Goal: Find contact information: Find contact information

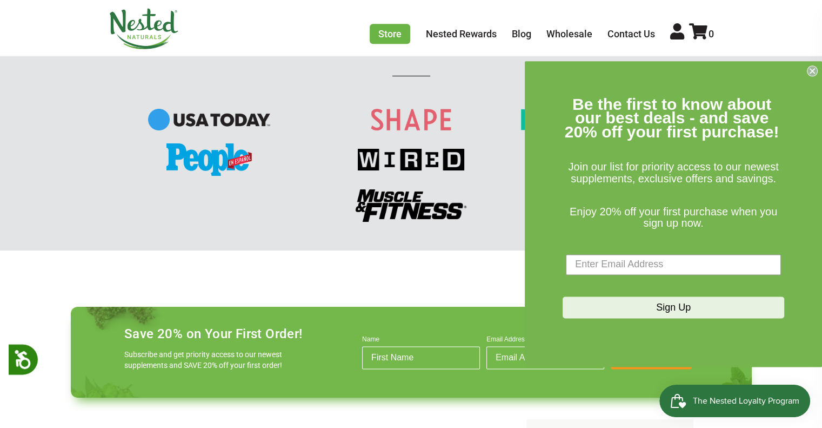
scroll to position [0, 190]
click at [811, 70] on icon "Close dialog" at bounding box center [812, 71] width 4 height 4
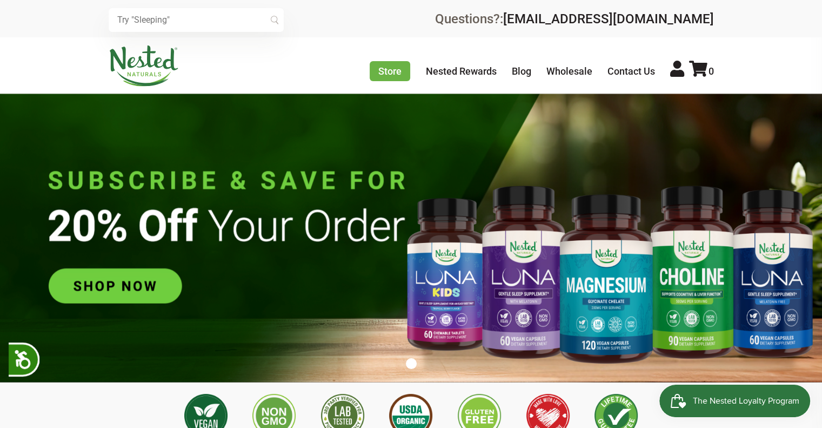
scroll to position [0, 379]
click at [578, 71] on link "Wholesale" at bounding box center [570, 70] width 46 height 11
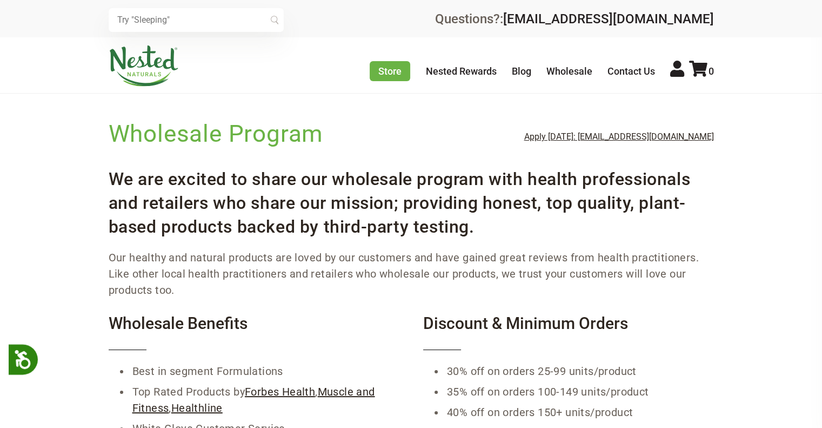
click at [625, 69] on link "Contact Us" at bounding box center [632, 70] width 48 height 11
